Goal: Task Accomplishment & Management: Manage account settings

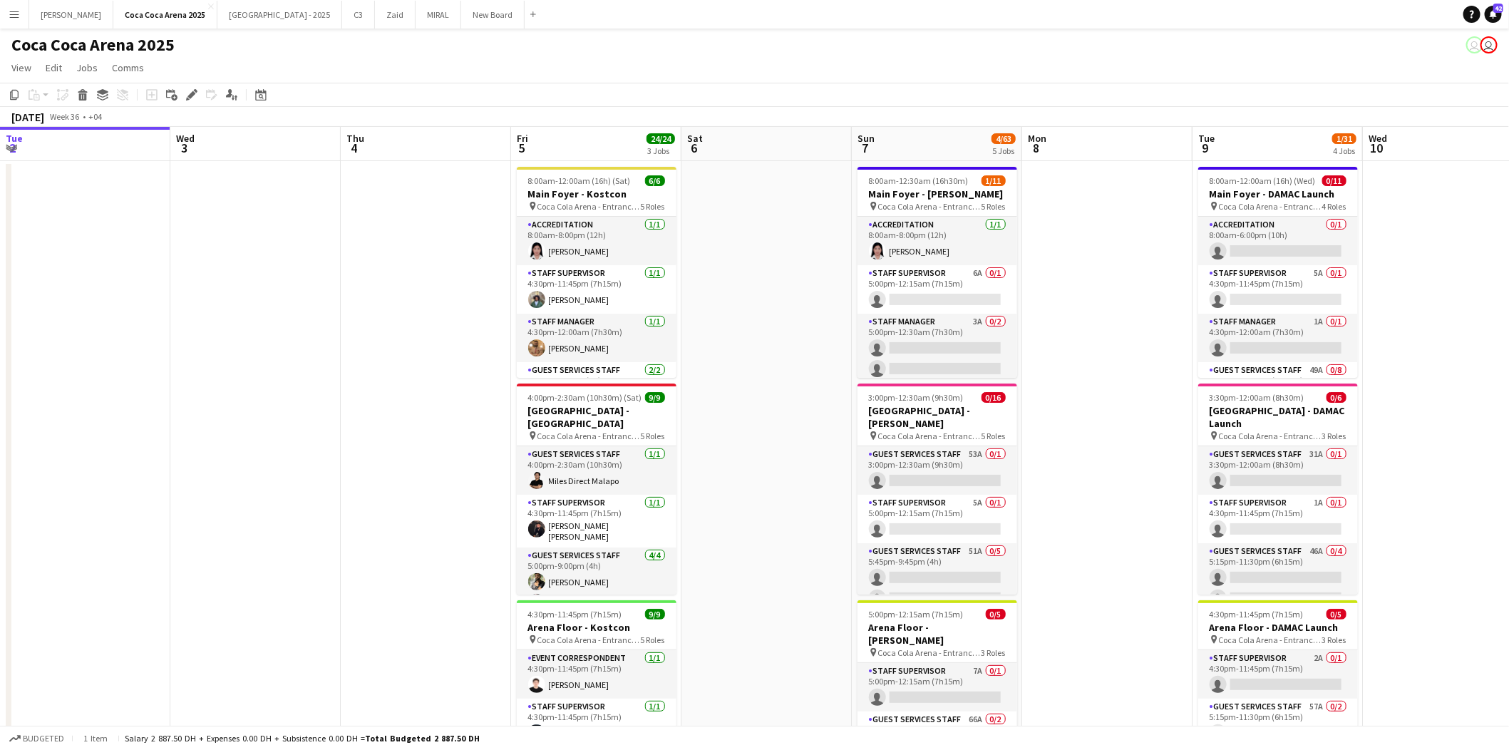
scroll to position [0, 581]
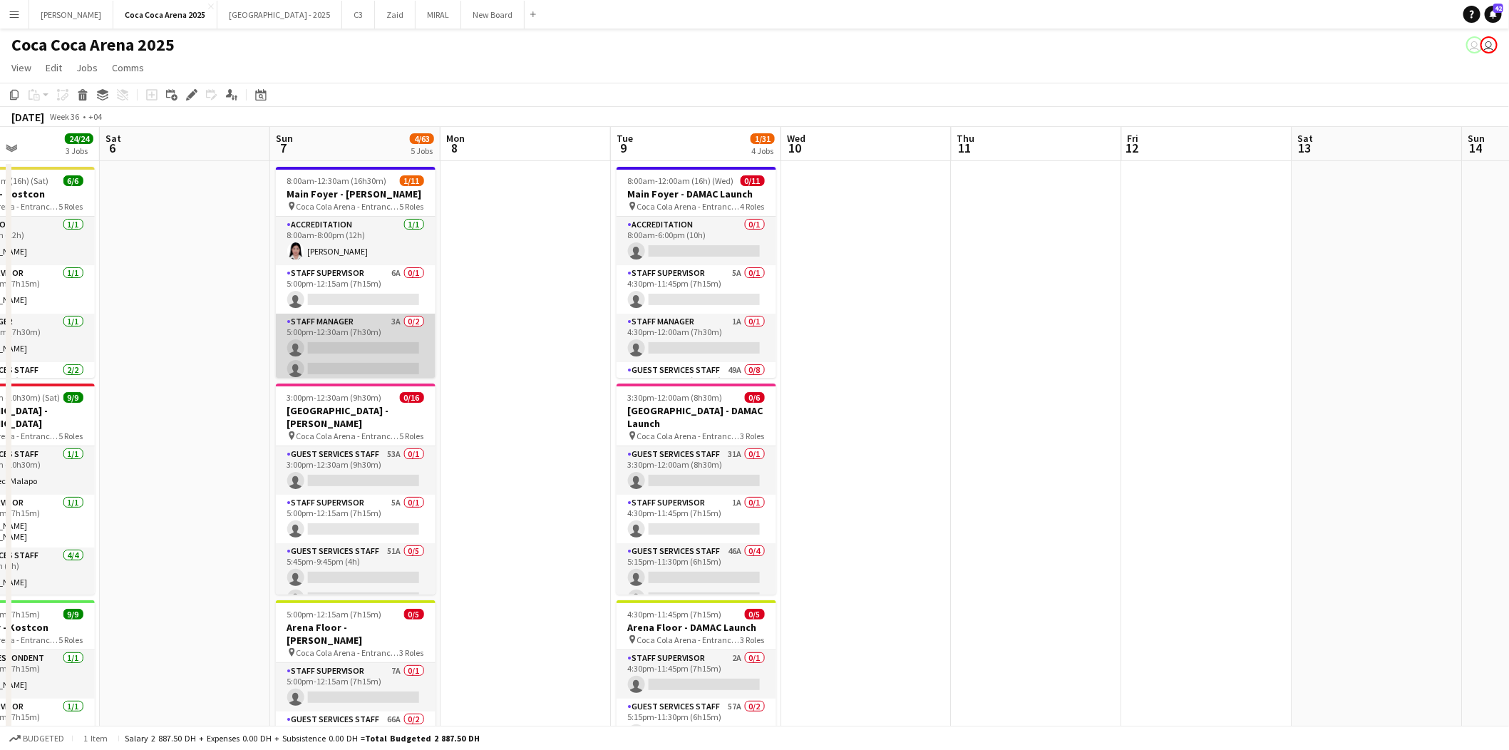
click at [364, 317] on app-card-role "Staff Manager 3A 0/2 5:00pm-12:30am (7h30m) single-neutral-actions single-neutr…" at bounding box center [356, 348] width 160 height 69
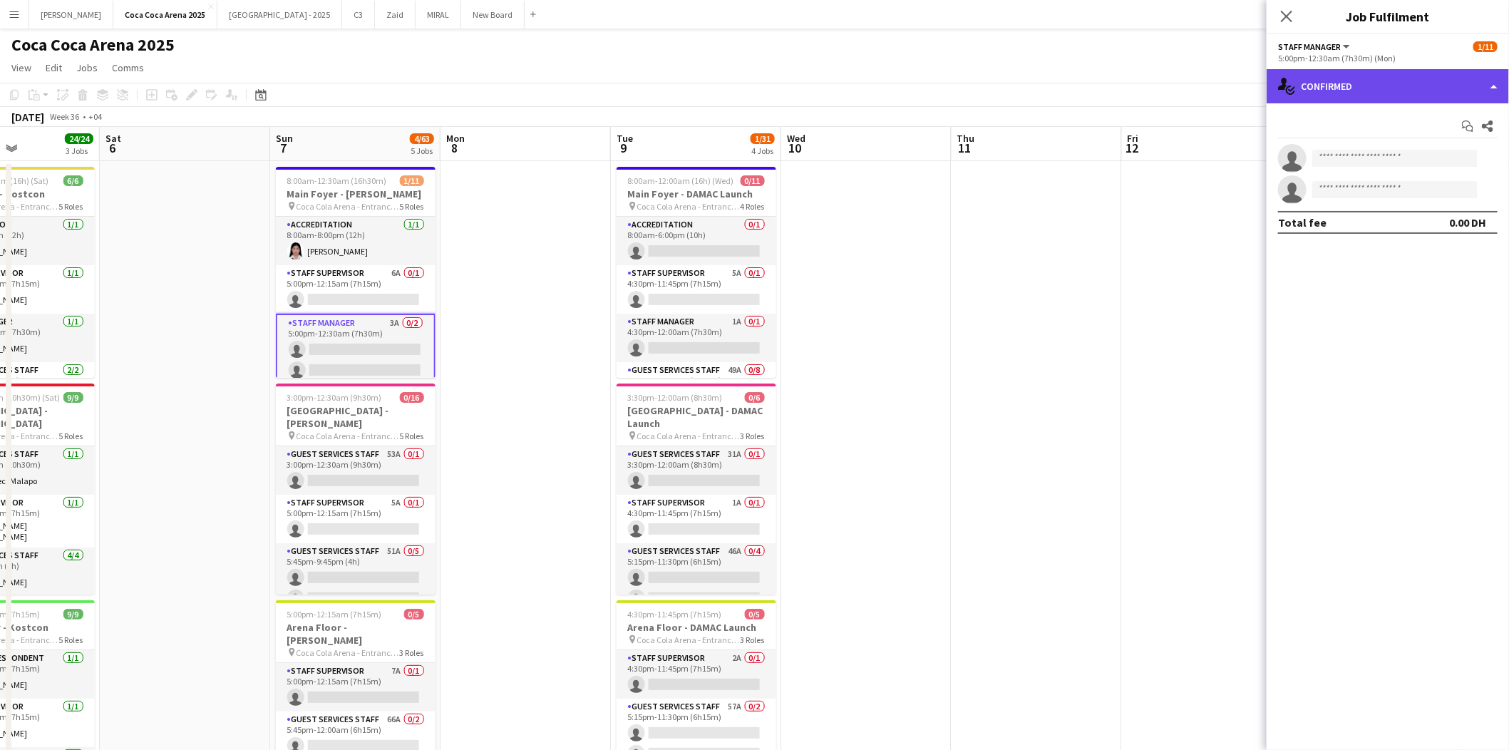
click at [1403, 83] on div "single-neutral-actions-check-2 Confirmed" at bounding box center [1387, 86] width 242 height 34
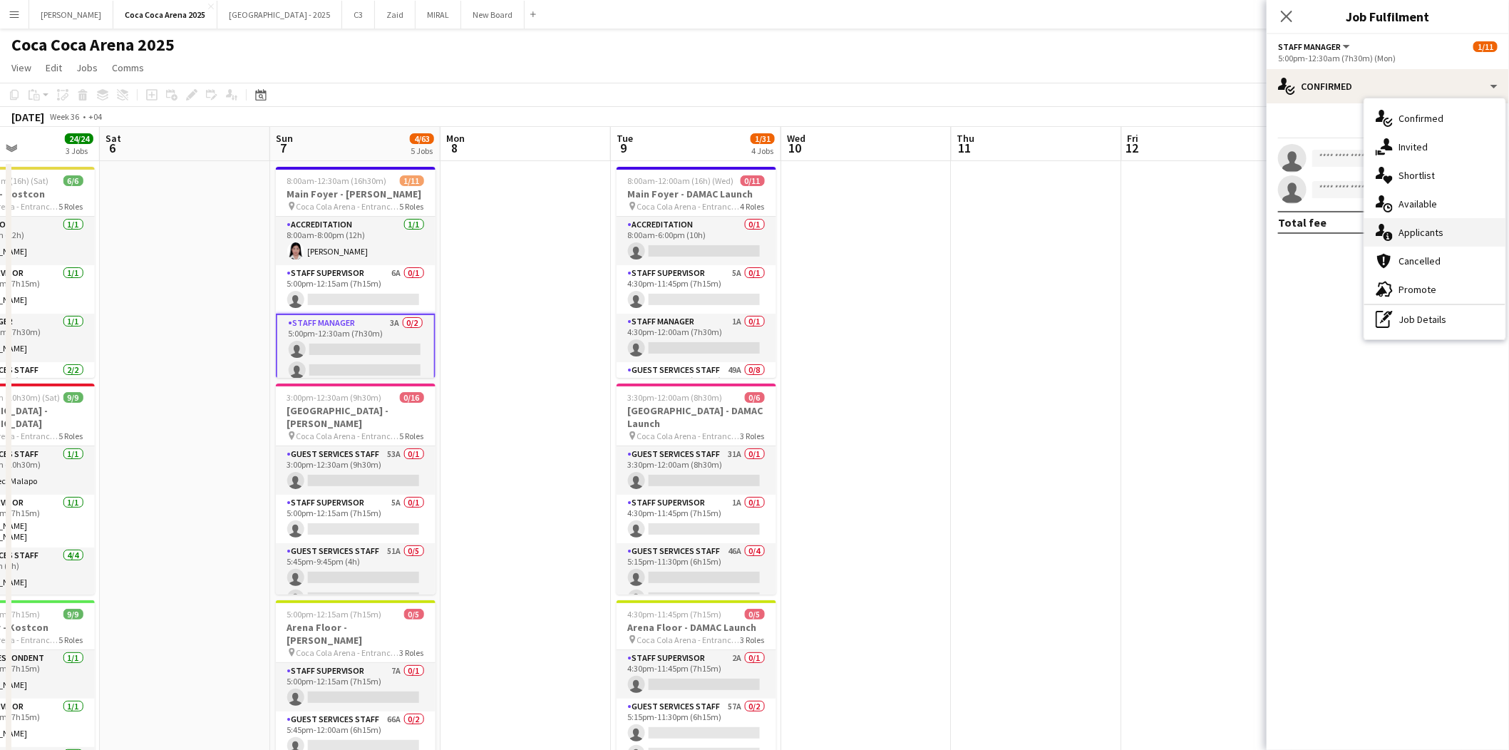
click at [1411, 233] on span "Applicants" at bounding box center [1420, 232] width 45 height 13
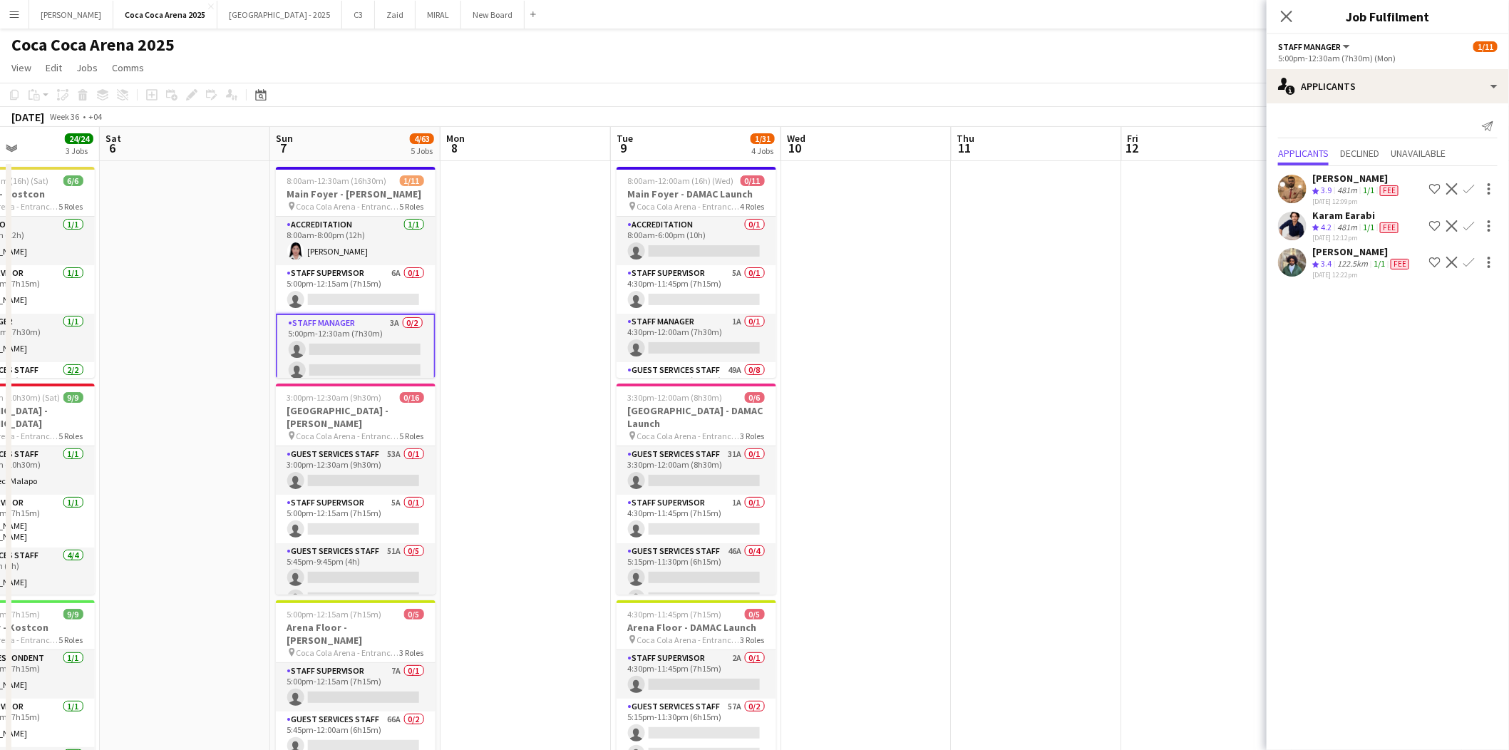
scroll to position [102, 0]
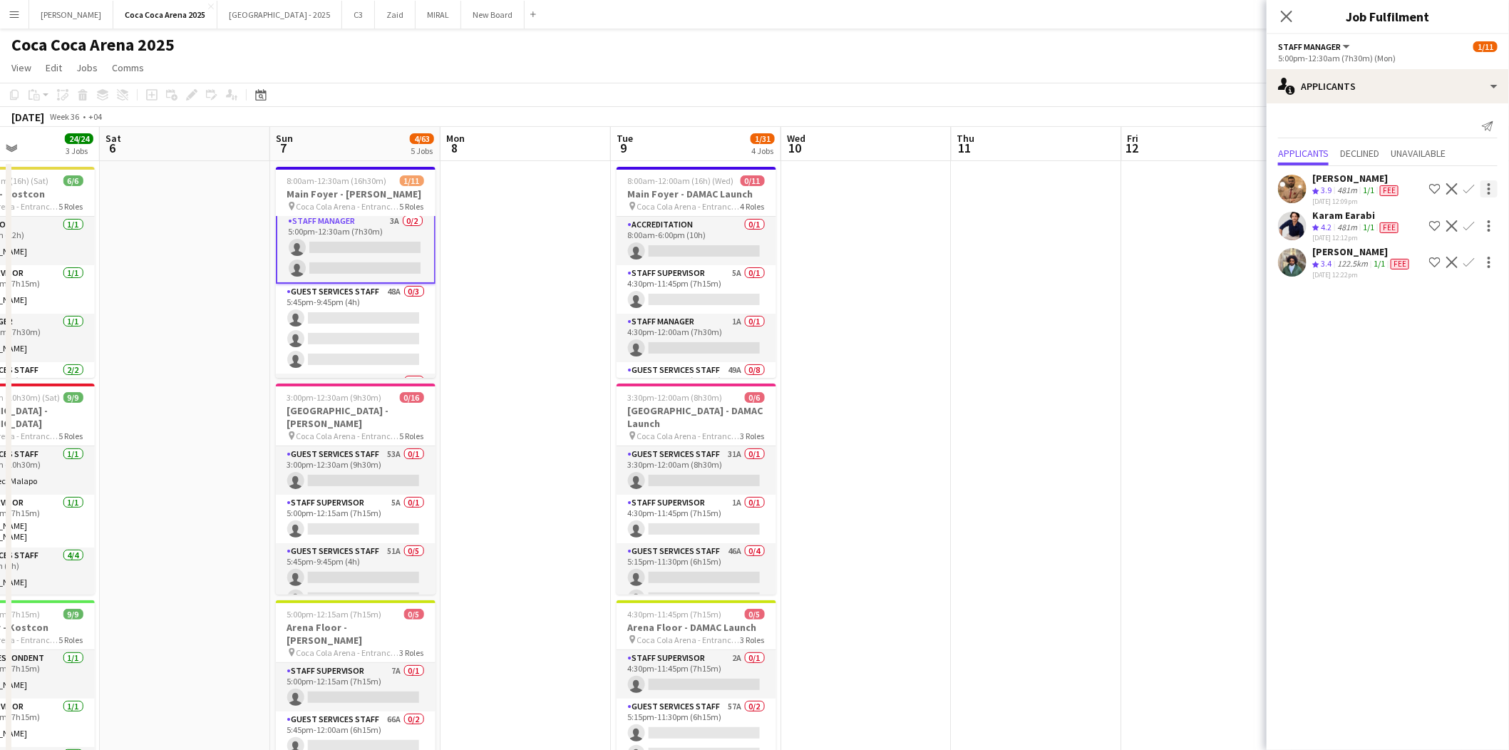
click at [1488, 183] on div at bounding box center [1488, 184] width 3 height 3
click at [1297, 345] on div at bounding box center [754, 375] width 1509 height 750
click at [353, 250] on app-card-role "Staff Manager 3A 0/2 5:00pm-12:30am (7h30m) single-neutral-actions single-neutr…" at bounding box center [356, 248] width 160 height 72
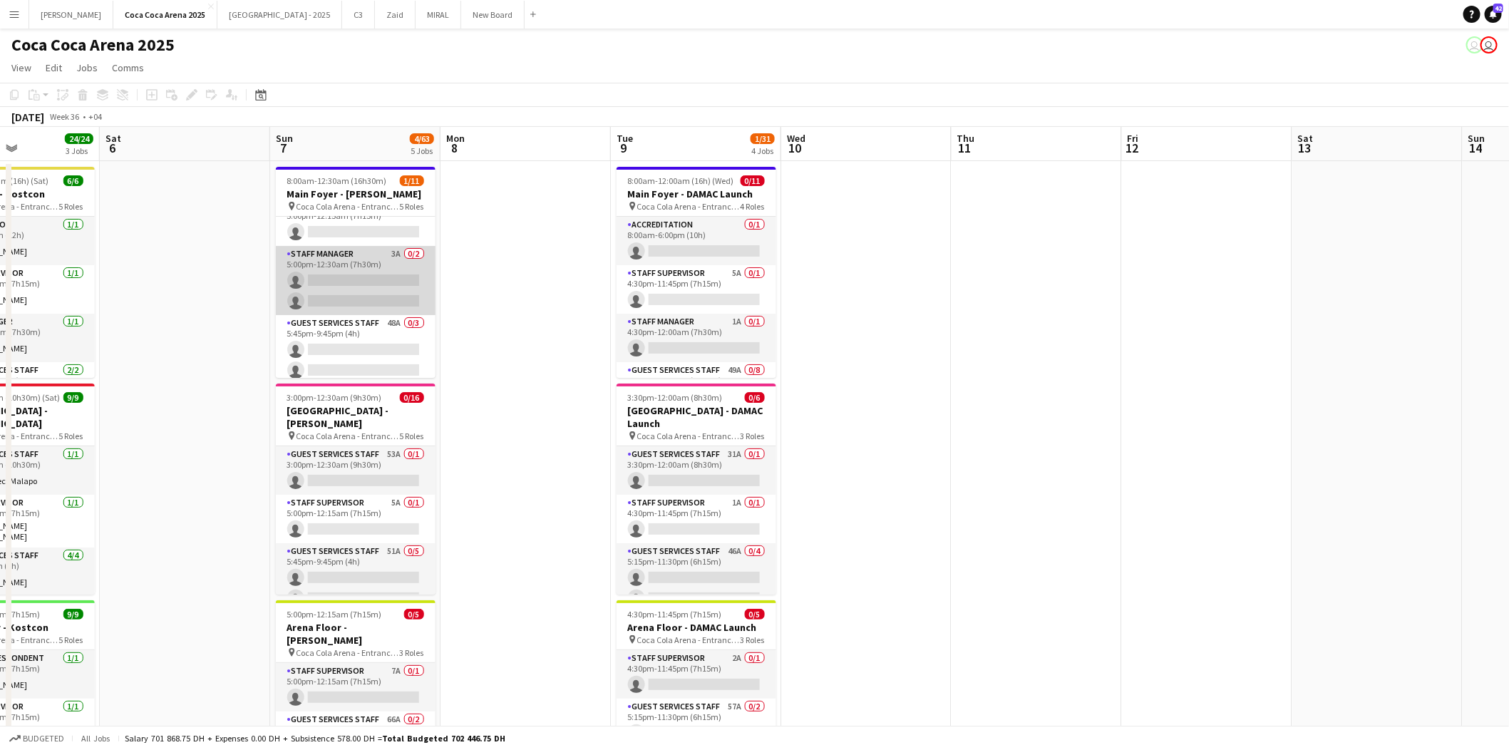
scroll to position [63, 0]
click at [331, 258] on app-card-role "Staff Manager 3A 0/2 5:00pm-12:30am (7h30m) single-neutral-actions single-neutr…" at bounding box center [356, 284] width 160 height 69
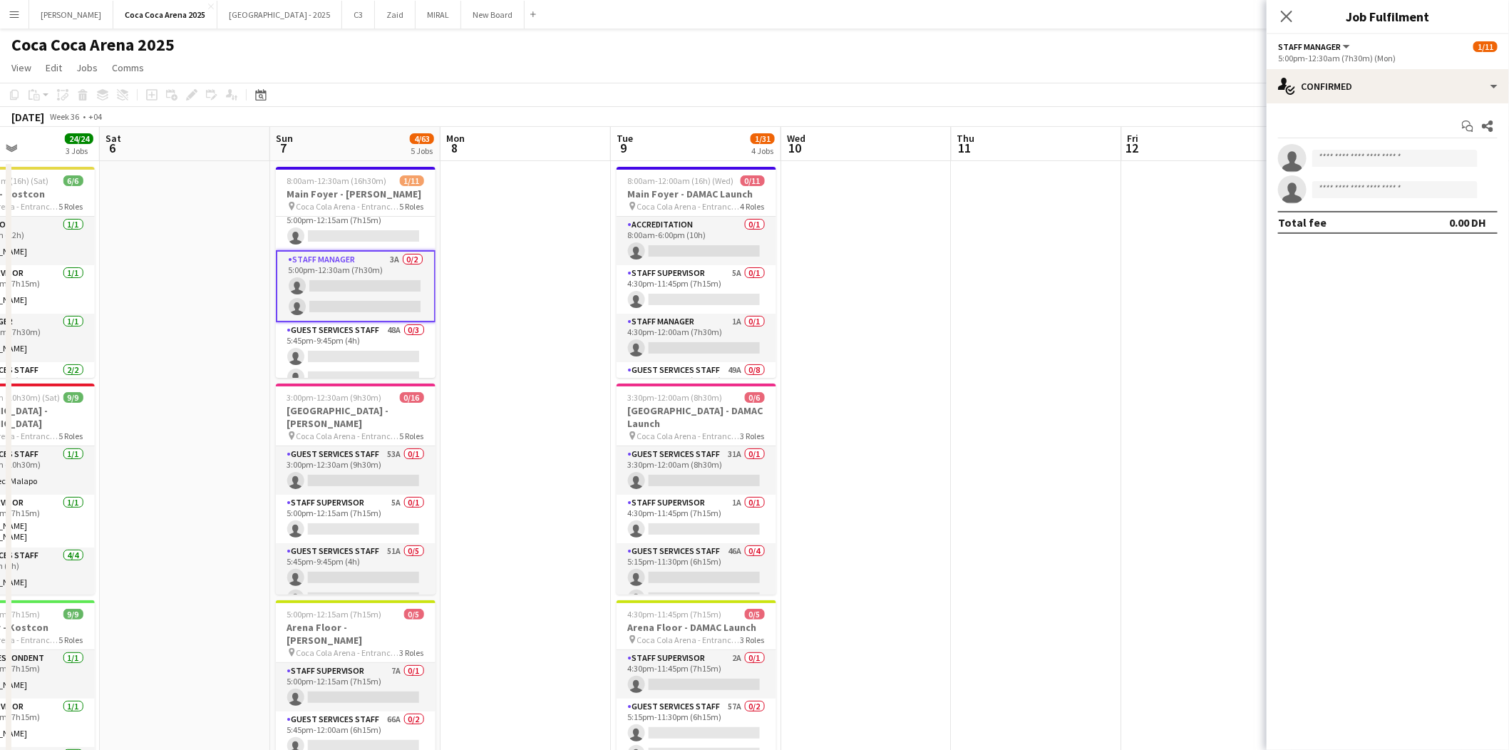
click at [326, 302] on app-card-role "Staff Manager 3A 0/2 5:00pm-12:30am (7h30m) single-neutral-actions single-neutr…" at bounding box center [356, 286] width 160 height 72
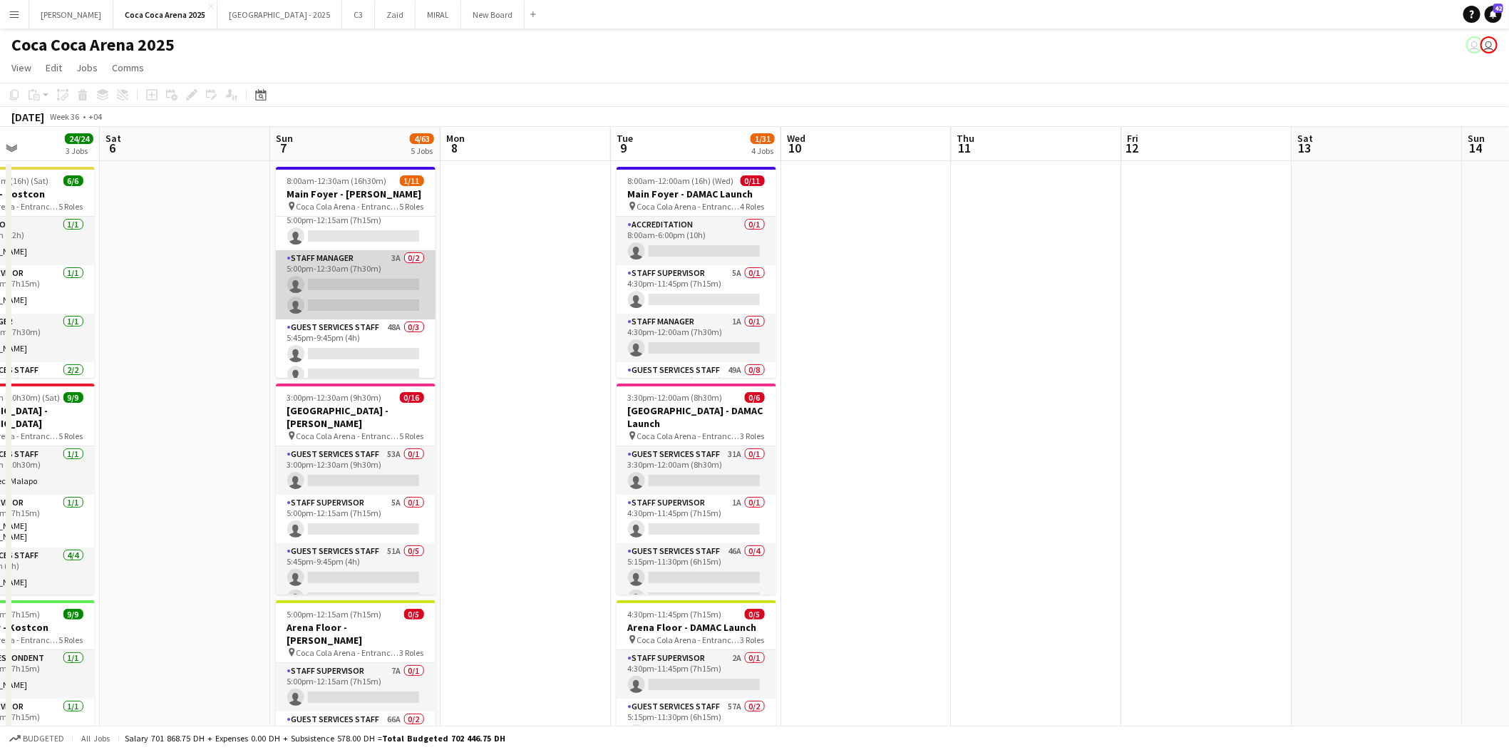
click at [328, 262] on app-card-role "Staff Manager 3A 0/2 5:00pm-12:30am (7h30m) single-neutral-actions single-neutr…" at bounding box center [356, 284] width 160 height 69
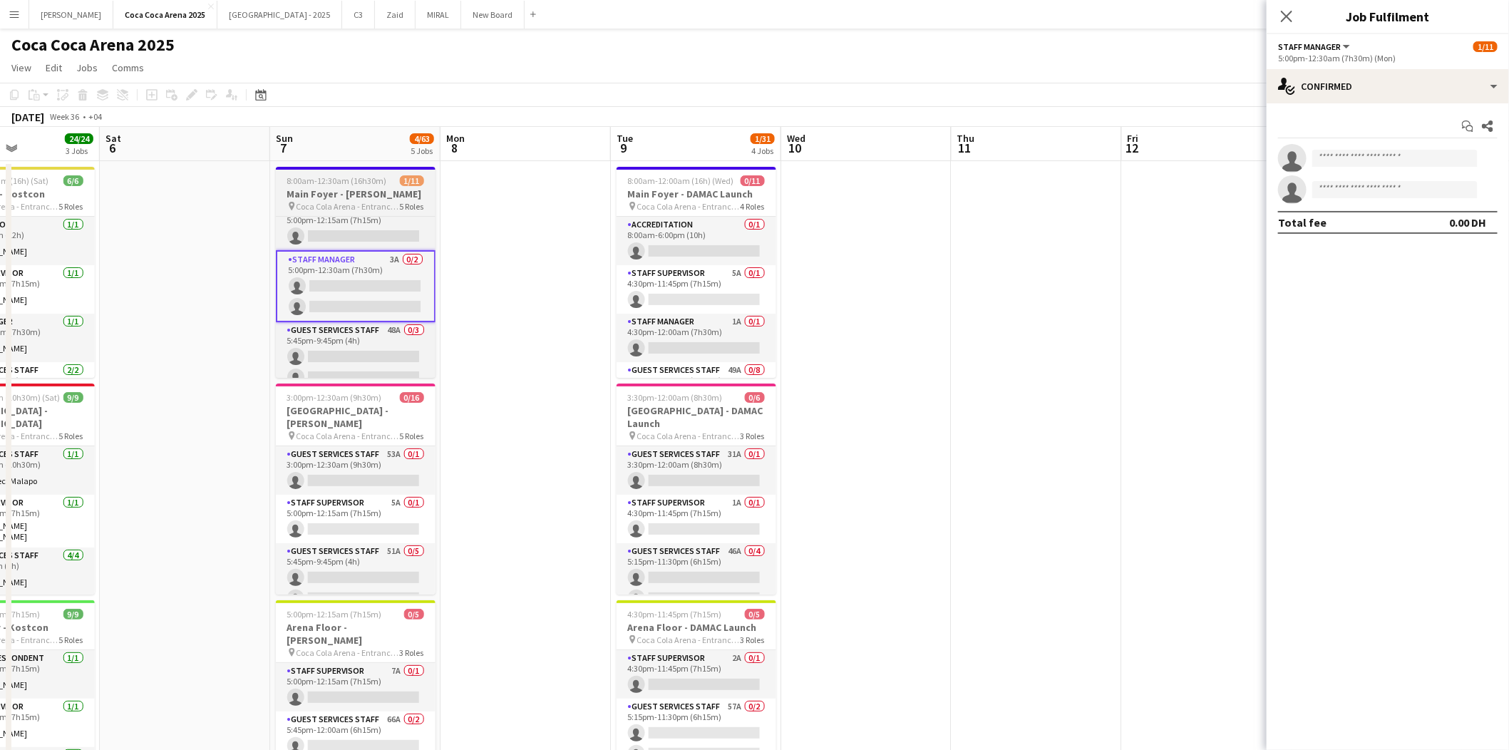
click at [318, 188] on h3 "Main Foyer - [PERSON_NAME]" at bounding box center [356, 193] width 160 height 13
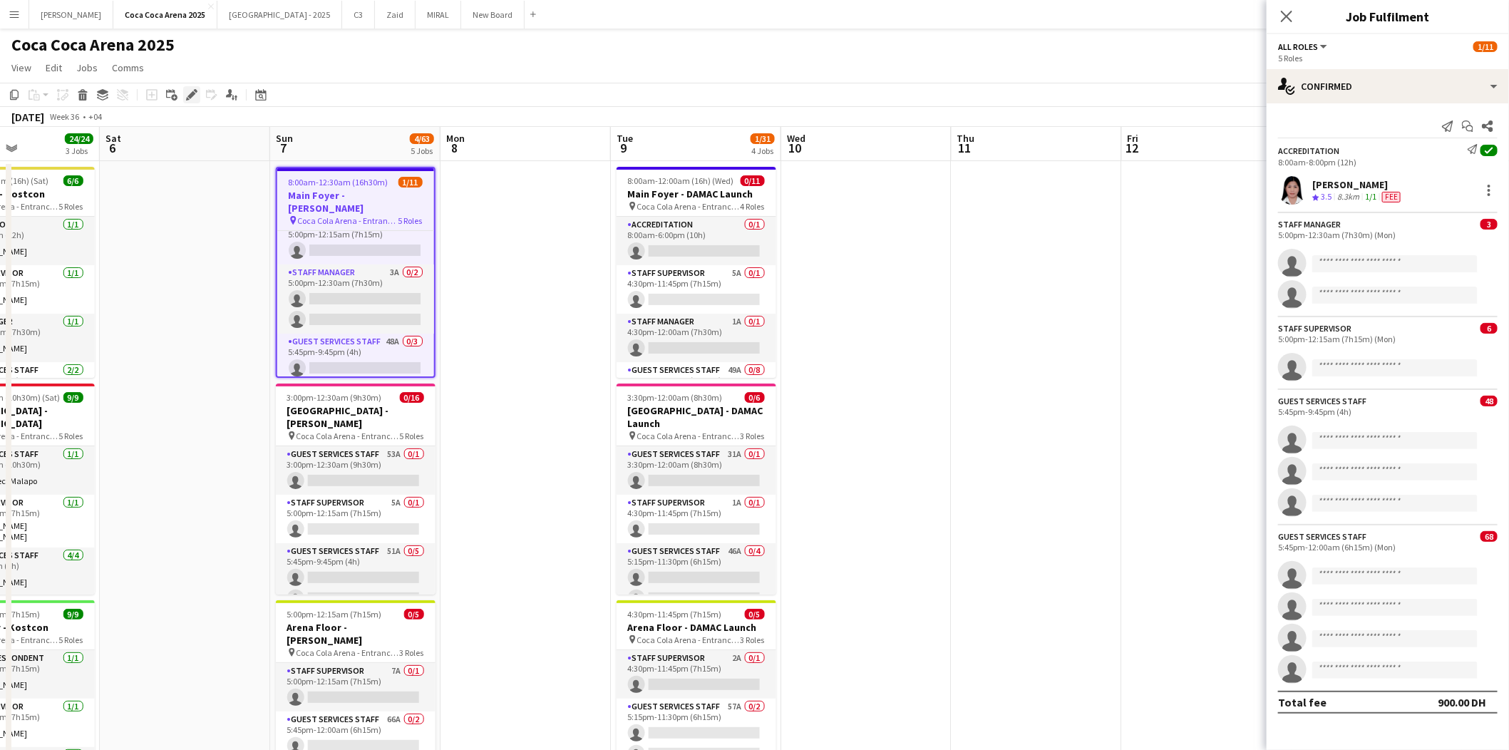
click at [189, 94] on icon at bounding box center [191, 95] width 8 height 8
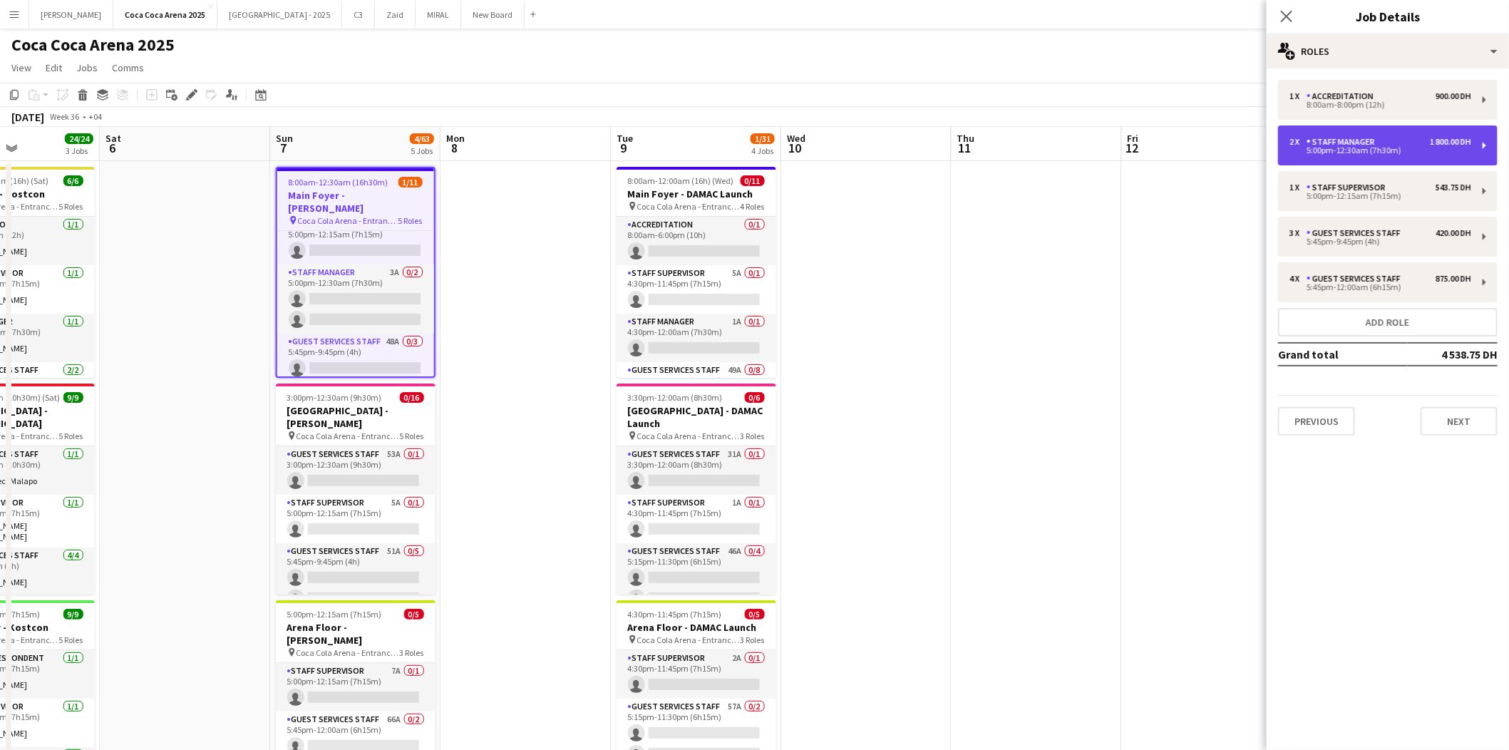
click at [1412, 152] on div "5:00pm-12:30am (7h30m)" at bounding box center [1380, 150] width 182 height 7
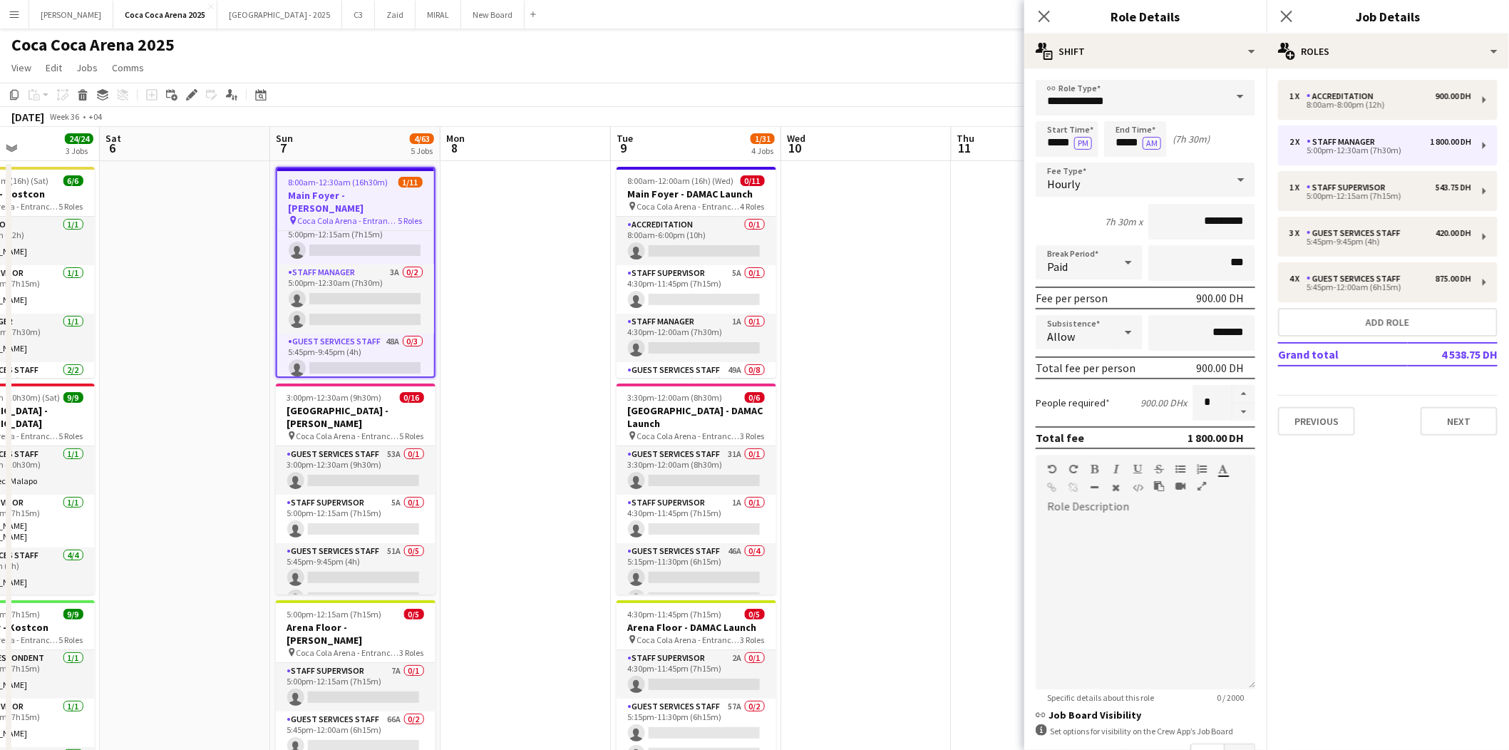
click at [993, 358] on app-date-cell at bounding box center [1036, 717] width 170 height 1112
